Goal: Information Seeking & Learning: Find specific fact

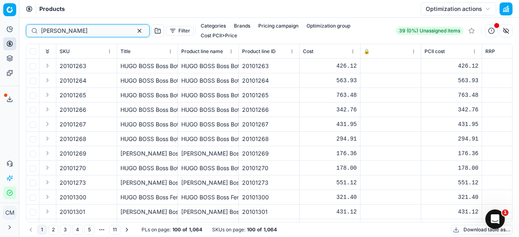
click at [85, 29] on input "[PERSON_NAME]" at bounding box center [84, 31] width 87 height 8
type input "h"
type input "80004365-75"
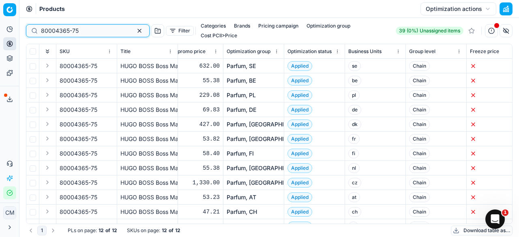
scroll to position [0, 988]
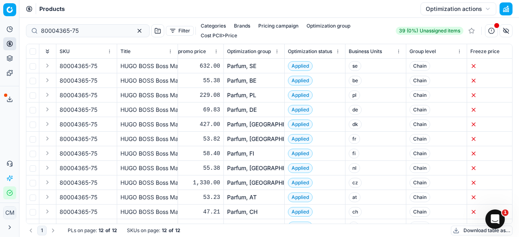
click at [244, 106] on link "Parfum, DE" at bounding box center [242, 110] width 30 height 8
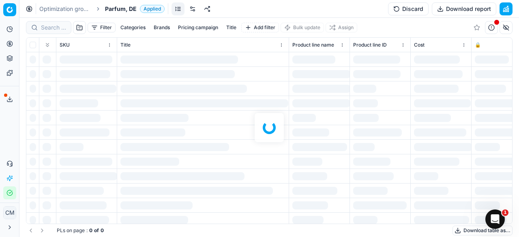
click at [54, 26] on div "Filter Categories Brands Pricing campaign Title Add filter Bulk update Assign S…" at bounding box center [269, 127] width 500 height 219
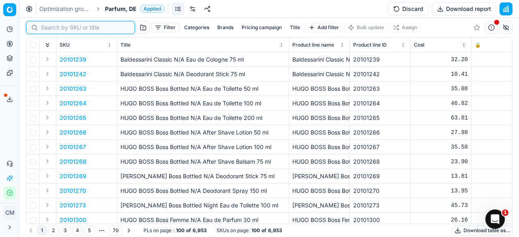
click at [54, 26] on input at bounding box center [85, 28] width 89 height 8
paste input "80004365-75"
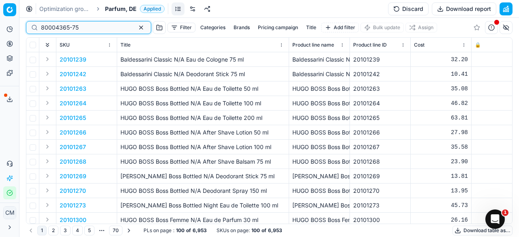
type input "80004365-75"
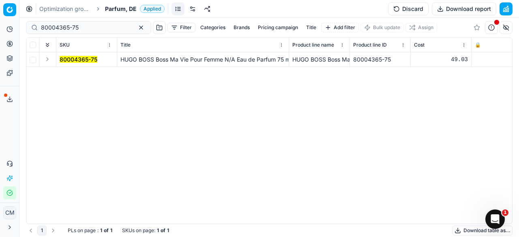
click at [87, 58] on mark "80004365-75" at bounding box center [79, 59] width 38 height 7
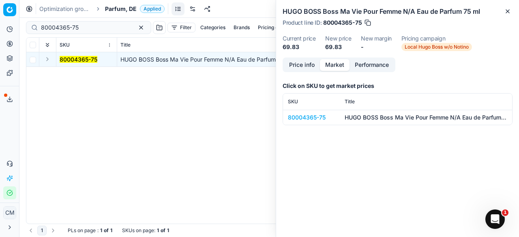
click at [335, 65] on button "Market" at bounding box center [335, 65] width 30 height 12
click at [319, 117] on div "80004365-75" at bounding box center [311, 118] width 47 height 8
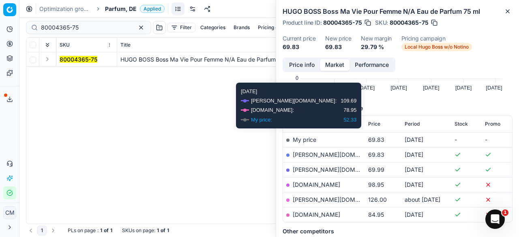
scroll to position [75, 0]
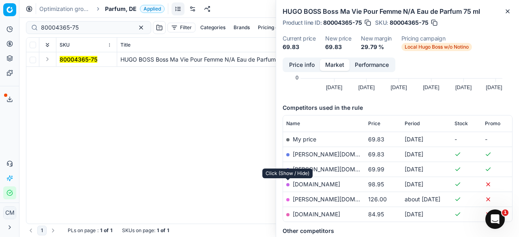
click at [288, 185] on div at bounding box center [287, 184] width 3 height 3
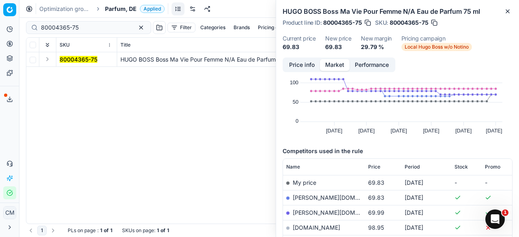
scroll to position [36, 0]
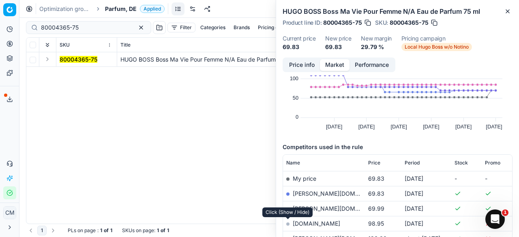
click at [288, 223] on div at bounding box center [287, 224] width 3 height 3
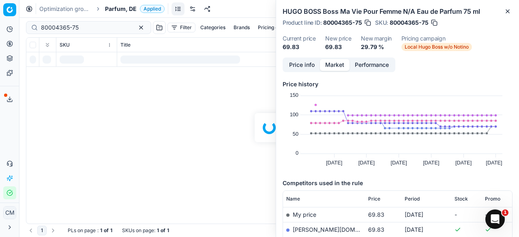
click at [8, 110] on div "Analytics Pricing Product portfolio Templates Export service 0 Contact support …" at bounding box center [9, 110] width 19 height 183
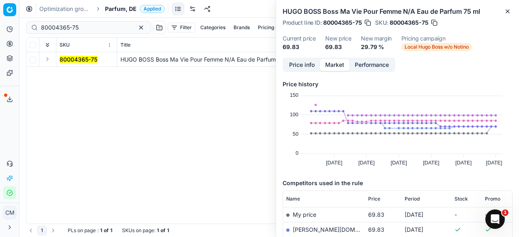
scroll to position [12, 0]
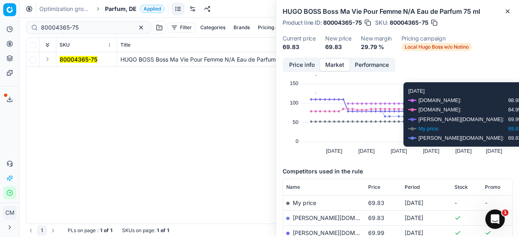
click at [491, 115] on icon at bounding box center [491, 115] width 4 height 4
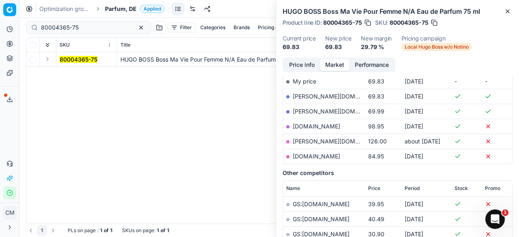
scroll to position [118, 0]
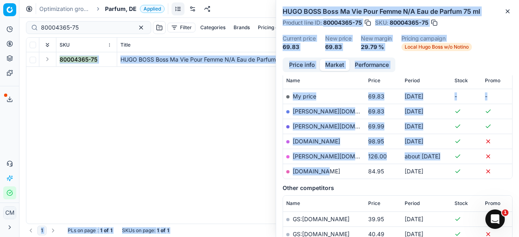
drag, startPoint x: 359, startPoint y: 173, endPoint x: 127, endPoint y: -32, distance: 309.4
click at [127, 0] on html "Pricing platform Analytics Pricing Product portfolio Templates Export service 0…" at bounding box center [259, 118] width 519 height 237
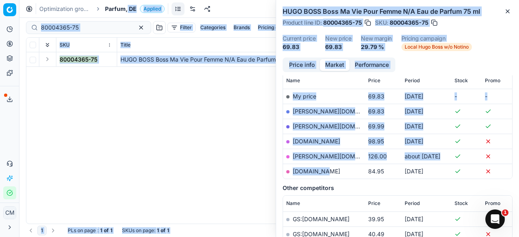
scroll to position [0, 0]
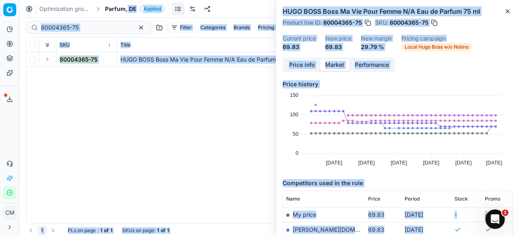
click at [140, 87] on div "80004365-75 HUGO BOSS Boss Ma Vie Pour Femme N/A Eau de Parfum 75 [PERSON_NAME]…" at bounding box center [269, 138] width 486 height 172
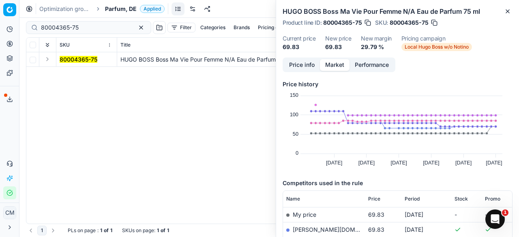
click at [287, 218] on td "My price" at bounding box center [324, 214] width 82 height 15
click at [287, 215] on div at bounding box center [287, 215] width 3 height 3
